Goal: Navigation & Orientation: Find specific page/section

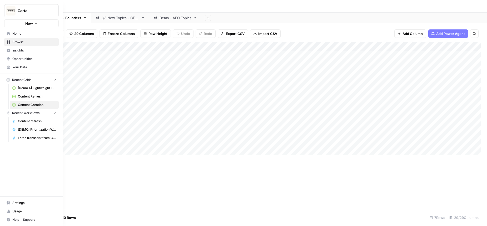
click at [12, 34] on link "Home" at bounding box center [31, 33] width 54 height 8
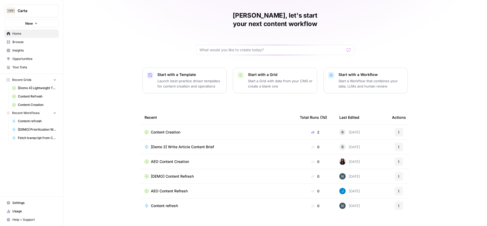
scroll to position [16, 0]
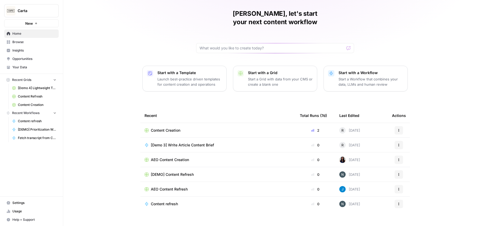
click at [181, 157] on span "AEO Content Creation" at bounding box center [170, 159] width 38 height 5
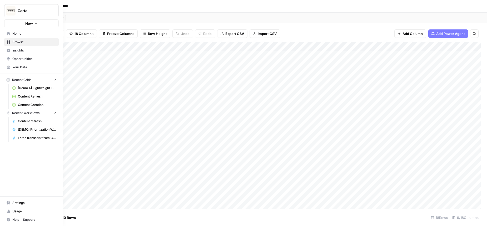
click at [21, 7] on button "Carta" at bounding box center [31, 10] width 54 height 13
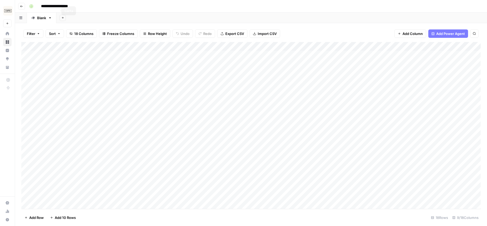
click at [128, 7] on div "**********" at bounding box center [254, 6] width 454 height 8
click at [20, 7] on icon "button" at bounding box center [21, 6] width 3 height 3
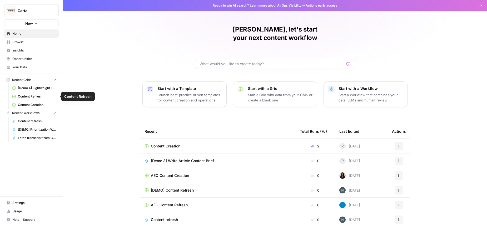
scroll to position [16, 0]
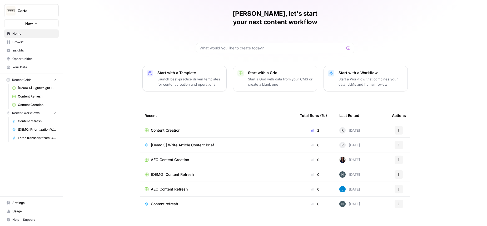
click at [28, 78] on span "Recent Grids" at bounding box center [21, 80] width 19 height 5
click at [26, 43] on span "Browse" at bounding box center [34, 42] width 44 height 5
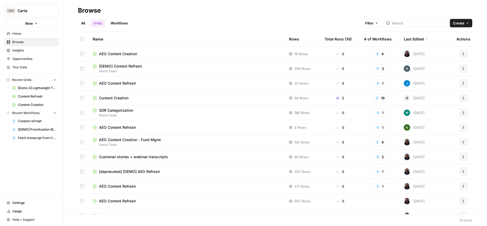
click at [124, 24] on link "Workflows" at bounding box center [119, 23] width 24 height 8
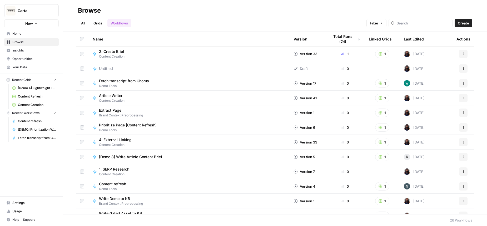
click at [97, 24] on link "Grids" at bounding box center [97, 23] width 15 height 8
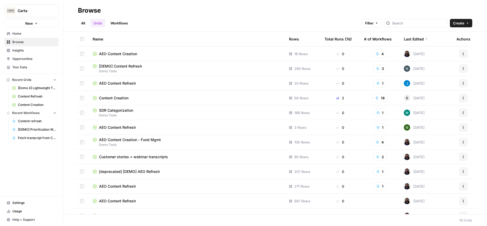
scroll to position [68, 0]
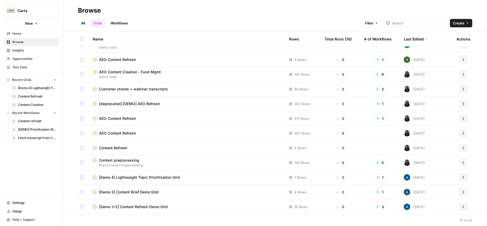
click at [150, 178] on span "[Demo 4] Lightweight Topic Prioritization Grid" at bounding box center [139, 177] width 81 height 5
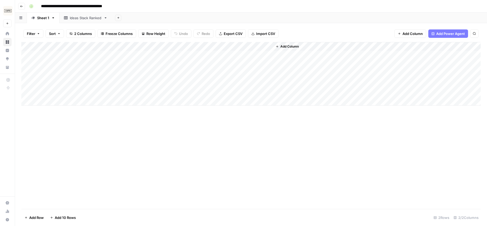
click at [89, 20] on div "Ideas Stack Ranked" at bounding box center [86, 17] width 32 height 5
click at [23, 6] on button "Go back" at bounding box center [21, 6] width 7 height 7
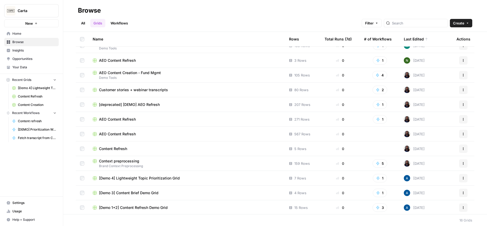
scroll to position [68, 0]
click at [125, 133] on span "AEO Content Refresh" at bounding box center [117, 133] width 37 height 5
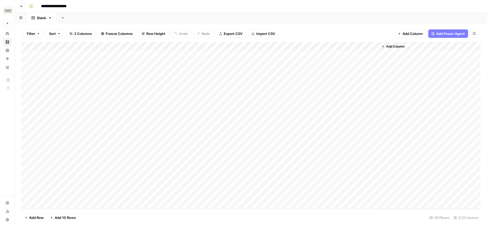
click at [23, 7] on button "Go back" at bounding box center [21, 6] width 7 height 7
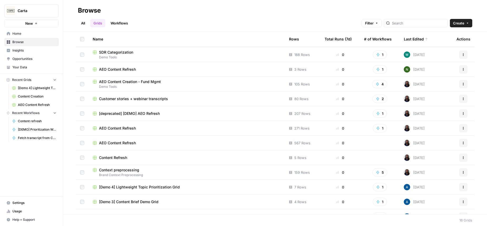
scroll to position [68, 0]
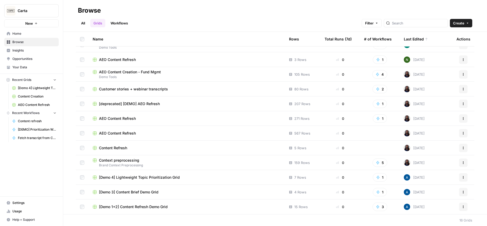
click at [128, 71] on span "AEO Content Creation - Fund Mgmt" at bounding box center [130, 71] width 62 height 5
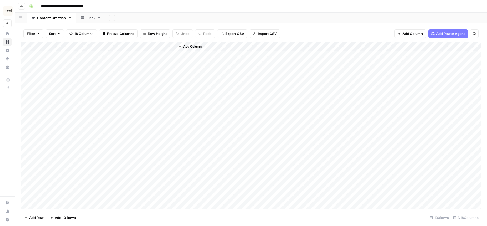
click at [22, 8] on icon "button" at bounding box center [21, 6] width 3 height 3
